Goal: Task Accomplishment & Management: Manage account settings

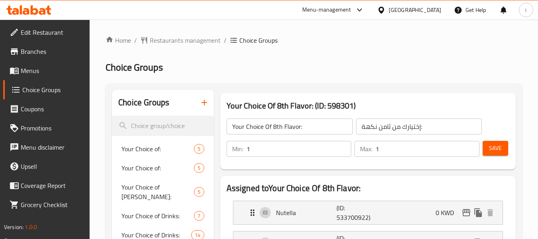
click at [386, 10] on icon at bounding box center [381, 10] width 8 height 8
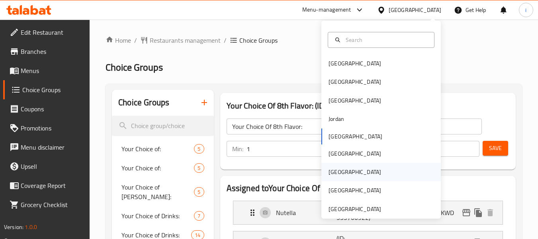
click at [329, 175] on div "[GEOGRAPHIC_DATA]" at bounding box center [355, 171] width 53 height 9
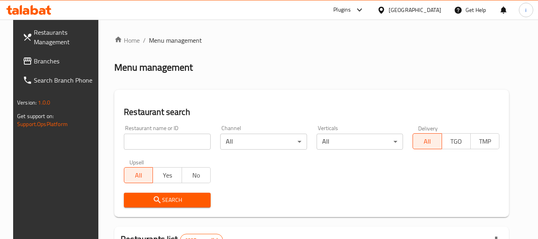
click at [37, 64] on span "Branches" at bounding box center [65, 61] width 63 height 10
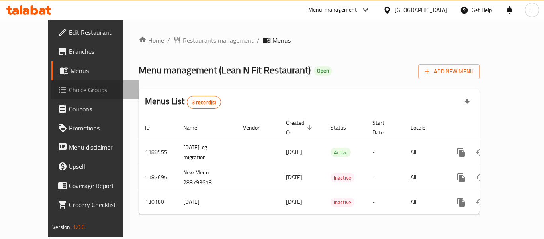
click at [69, 86] on span "Choice Groups" at bounding box center [101, 90] width 64 height 10
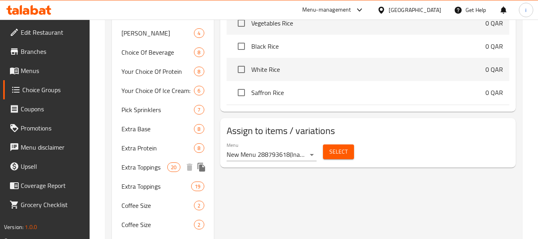
scroll to position [490, 0]
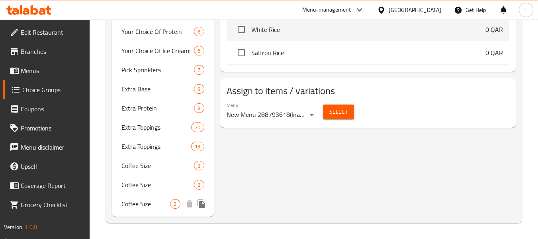
click at [137, 200] on span "Coffee Size" at bounding box center [146, 204] width 49 height 10
type input "Coffee Size"
type input "حجم القهوة"
type input "1"
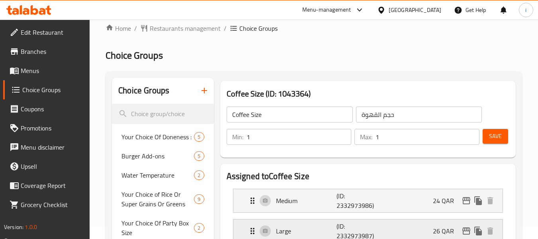
scroll to position [0, 0]
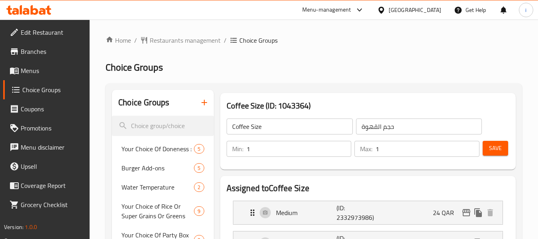
click at [177, 39] on span "Restaurants management" at bounding box center [185, 40] width 71 height 10
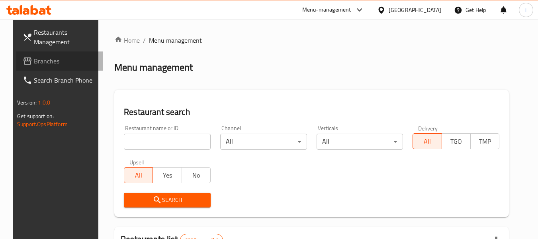
click at [34, 56] on span "Branches" at bounding box center [65, 61] width 63 height 10
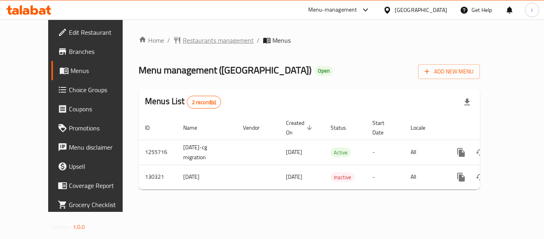
click at [183, 41] on span "Restaurants management" at bounding box center [218, 40] width 71 height 10
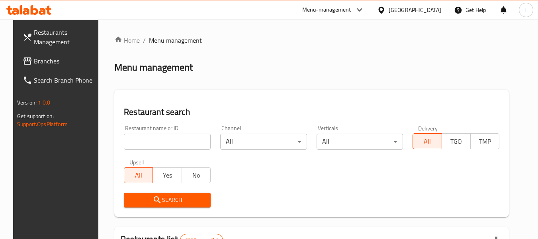
click at [40, 63] on span "Branches" at bounding box center [65, 61] width 63 height 10
